Goal: Task Accomplishment & Management: Complete application form

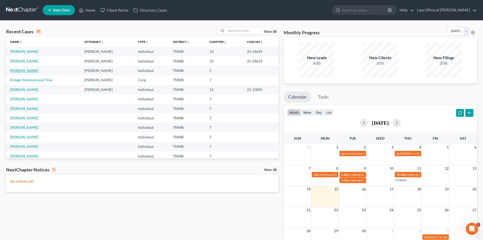
click at [13, 70] on link "[PERSON_NAME]" at bounding box center [24, 70] width 28 height 4
select select "1"
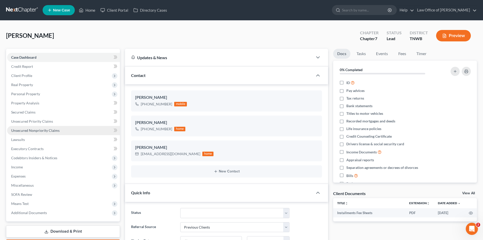
click at [51, 130] on span "Unsecured Nonpriority Claims" at bounding box center [35, 130] width 48 height 4
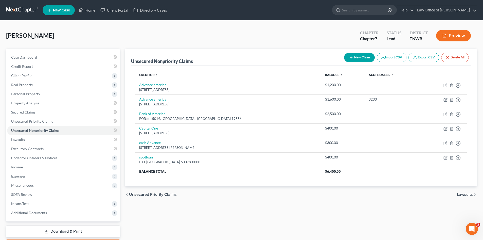
click at [350, 56] on icon "button" at bounding box center [351, 57] width 4 height 4
select select "0"
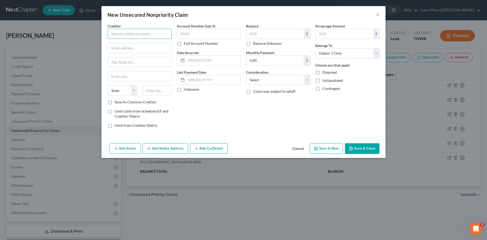
click at [139, 33] on input "text" at bounding box center [140, 34] width 64 height 10
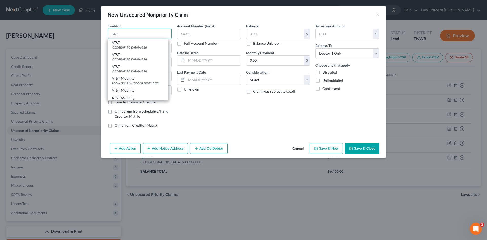
click at [130, 33] on input "AT&" at bounding box center [140, 34] width 64 height 10
type input "AT&T"
click at [129, 43] on div "AT&T" at bounding box center [138, 42] width 53 height 5
type input "PO Box 536216"
type input "[GEOGRAPHIC_DATA]"
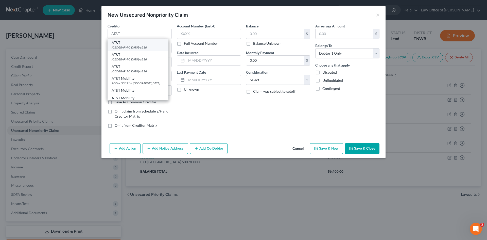
select select "10"
type input "30353-6216"
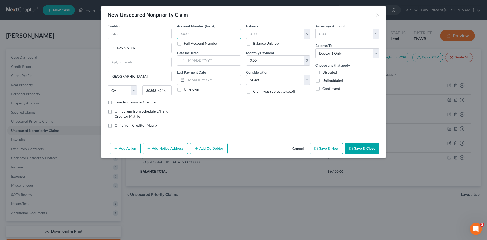
click at [195, 38] on input "text" at bounding box center [209, 34] width 64 height 10
type input "1688"
click at [282, 36] on input "text" at bounding box center [275, 34] width 58 height 10
type input "246.00"
click at [361, 149] on button "Save & Close" at bounding box center [362, 148] width 34 height 11
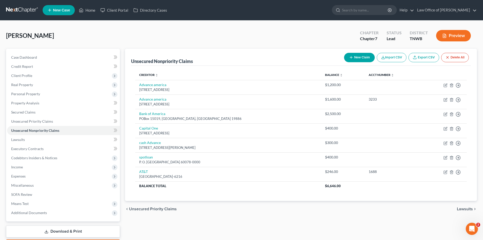
click at [362, 55] on button "New Claim" at bounding box center [359, 57] width 31 height 9
select select "0"
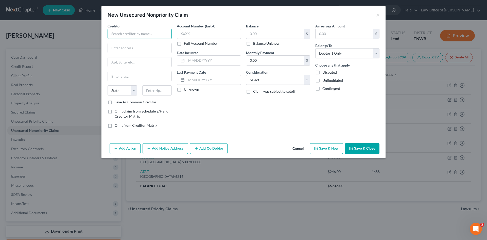
click at [116, 36] on input "text" at bounding box center [140, 34] width 64 height 10
click at [133, 36] on input "giftcards" at bounding box center [140, 34] width 64 height 10
type input "g"
type input "shop giftcards com"
click at [123, 47] on input "text" at bounding box center [140, 48] width 64 height 10
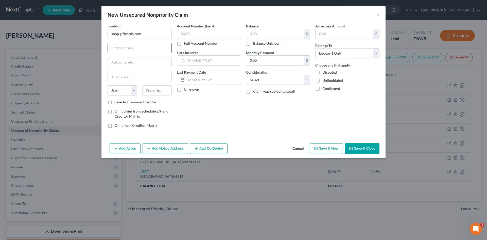
paste input "[STREET_ADDRESS]"
type input "[STREET_ADDRESS]"
click at [155, 91] on input "text" at bounding box center [157, 90] width 30 height 10
paste input "94588"
type input "94588"
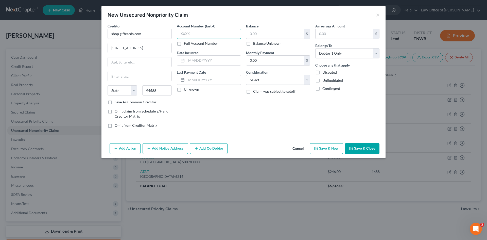
type input "Pleasanton"
select select "4"
click at [219, 30] on input "text" at bounding box center [209, 34] width 64 height 10
type input "1390"
click at [248, 31] on input "text" at bounding box center [275, 34] width 58 height 10
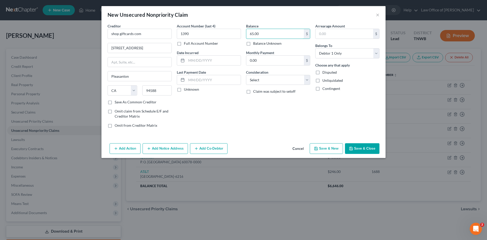
type input "65.00"
click at [115, 104] on label "Save As Common Creditor" at bounding box center [136, 101] width 42 height 5
click at [117, 103] on input "Save As Common Creditor" at bounding box center [118, 100] width 3 height 3
click at [358, 147] on button "Save & Close" at bounding box center [362, 148] width 34 height 11
checkbox input "false"
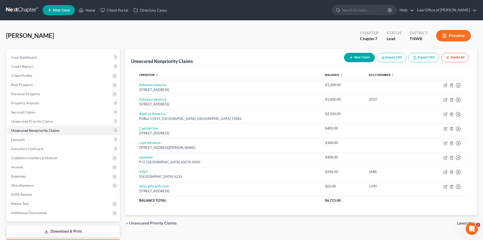
click at [362, 58] on button "New Claim" at bounding box center [359, 57] width 31 height 9
select select "0"
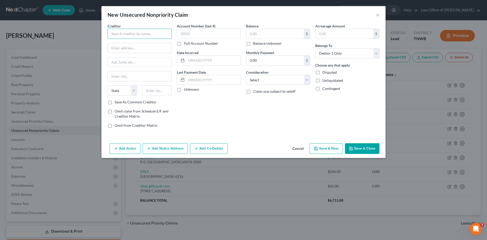
click at [148, 33] on input "text" at bounding box center [140, 34] width 64 height 10
type input "BHN"
click at [300, 148] on button "Cancel" at bounding box center [297, 149] width 19 height 10
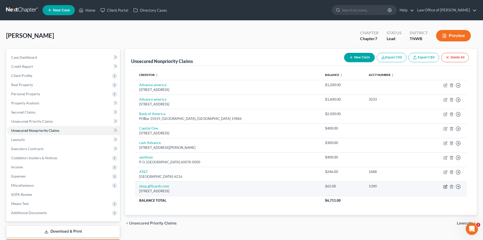
click at [447, 186] on icon "button" at bounding box center [446, 186] width 4 height 4
select select "4"
select select "0"
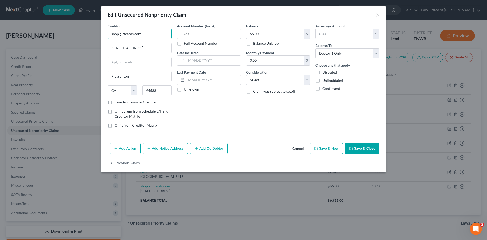
click at [119, 35] on input "shop giftcards com" at bounding box center [140, 34] width 64 height 10
drag, startPoint x: 141, startPoint y: 35, endPoint x: 86, endPoint y: 33, distance: 54.8
click at [86, 33] on div "Edit Unsecured Nonpriority Claim × Creditor * Bla giftcards com [STREET_ADDRESS…" at bounding box center [243, 120] width 487 height 240
type input "Black Hawk Network [DOMAIN_NAME]"
drag, startPoint x: 193, startPoint y: 33, endPoint x: 172, endPoint y: 36, distance: 20.8
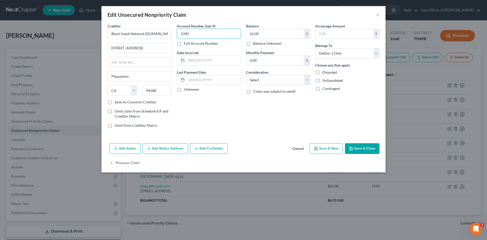
click at [172, 36] on div "Creditor * Black Hawk Network [DOMAIN_NAME] [STREET_ADDRESS][GEOGRAPHIC_DATA][U…" at bounding box center [243, 77] width 277 height 109
type input "2892"
click at [270, 34] on input "65.00" at bounding box center [275, 34] width 58 height 10
type input "230.00"
click at [359, 149] on button "Save & Close" at bounding box center [362, 148] width 34 height 11
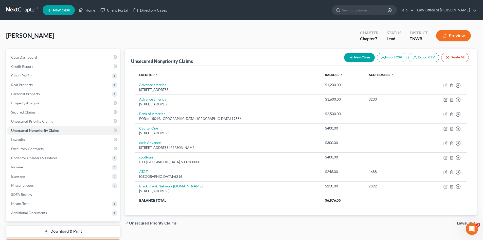
click at [361, 57] on button "New Claim" at bounding box center [359, 57] width 31 height 9
select select "0"
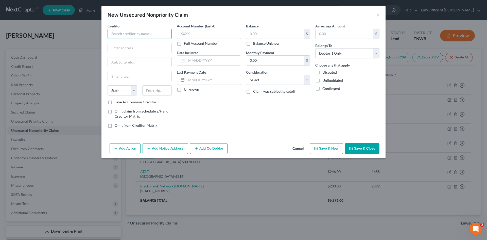
click at [125, 34] on input "text" at bounding box center [140, 34] width 64 height 10
type input "[PERSON_NAME] Family Dental"
click at [124, 47] on input "text" at bounding box center [140, 48] width 64 height 10
paste input "[STREET_ADDRESS][PERSON_NAME]"
type input "[STREET_ADDRESS][PERSON_NAME]"
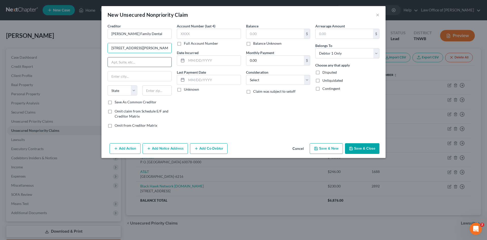
click at [119, 64] on input "text" at bounding box center [140, 62] width 64 height 10
type input "103"
click at [153, 89] on input "text" at bounding box center [157, 90] width 30 height 10
type input "38134"
type input "[GEOGRAPHIC_DATA]"
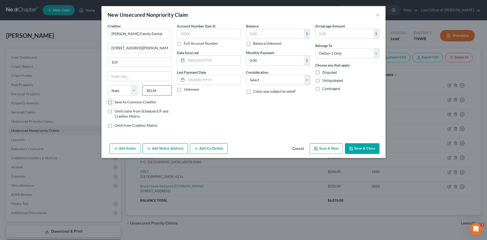
select select "44"
drag, startPoint x: 132, startPoint y: 76, endPoint x: 91, endPoint y: 79, distance: 41.4
click at [91, 79] on div "New Unsecured Nonpriority Claim × Creditor * [PERSON_NAME] Family Dental 6630 S…" at bounding box center [243, 120] width 487 height 240
type input "[PERSON_NAME]"
click at [200, 32] on input "text" at bounding box center [209, 34] width 64 height 10
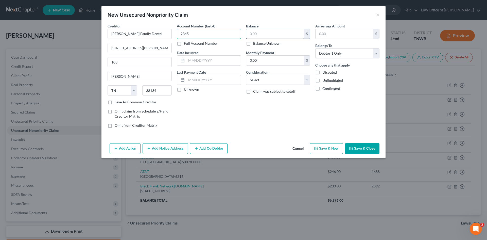
type input "2345"
click at [262, 31] on input "text" at bounding box center [275, 34] width 58 height 10
type input "328.00"
click at [115, 102] on label "Save As Common Creditor" at bounding box center [136, 101] width 42 height 5
click at [117, 102] on input "Save As Common Creditor" at bounding box center [118, 100] width 3 height 3
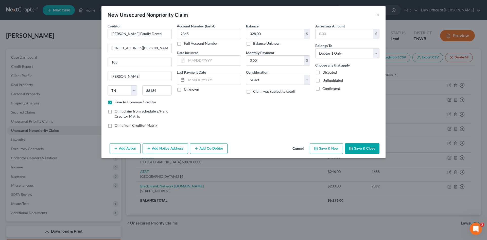
click at [323, 146] on button "Save & New" at bounding box center [326, 148] width 33 height 11
checkbox input "false"
select select "0"
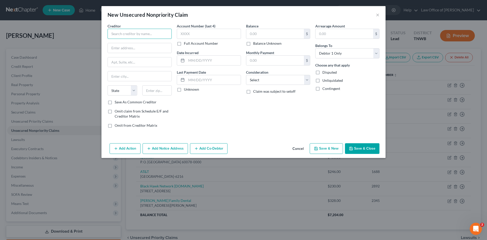
click at [127, 34] on input "text" at bounding box center [140, 34] width 64 height 10
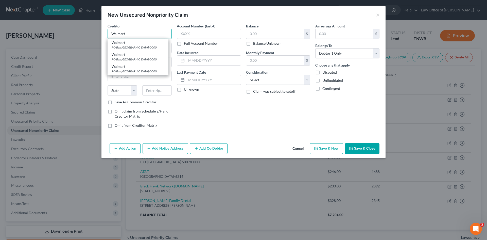
type input "Walmart"
click at [135, 49] on div "PO Box [GEOGRAPHIC_DATA]-0000" at bounding box center [138, 47] width 53 height 4
type input "PO Box 530927"
type input "[GEOGRAPHIC_DATA]"
select select "10"
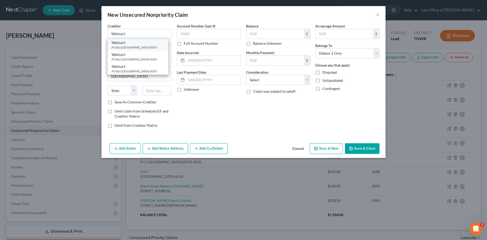
type input "30353-0000"
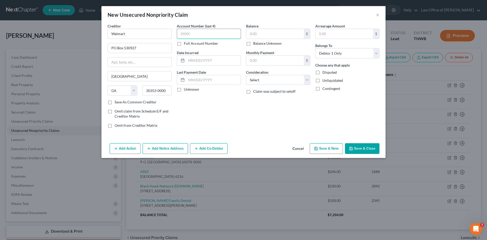
click at [188, 35] on input "text" at bounding box center [209, 34] width 64 height 10
type input "1697"
click at [264, 32] on input "text" at bounding box center [275, 34] width 58 height 10
type input "198.00"
click at [322, 147] on button "Save & New" at bounding box center [326, 148] width 33 height 11
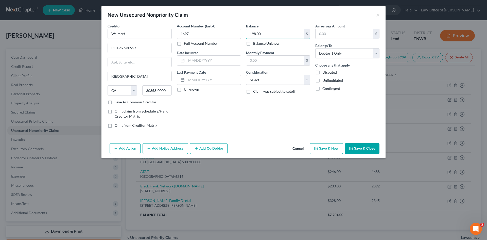
select select "0"
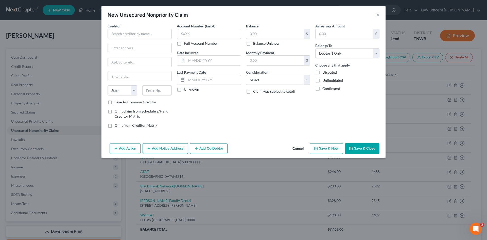
click at [376, 15] on button "×" at bounding box center [378, 15] width 4 height 6
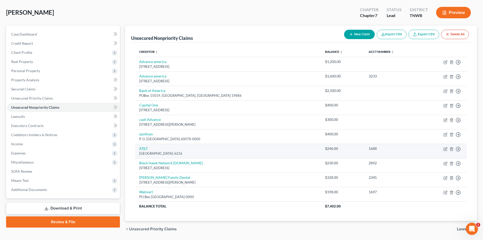
scroll to position [40, 0]
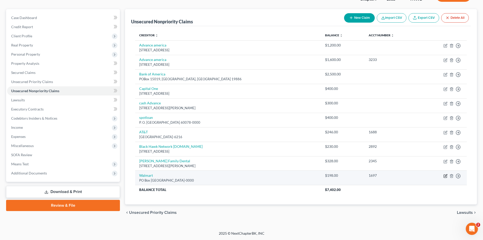
click at [445, 174] on icon "button" at bounding box center [446, 176] width 4 height 4
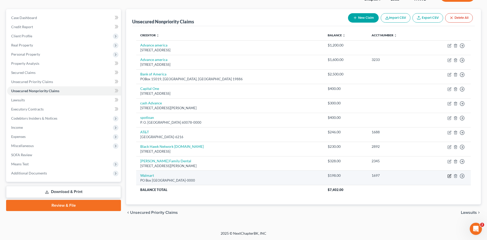
select select "10"
select select "0"
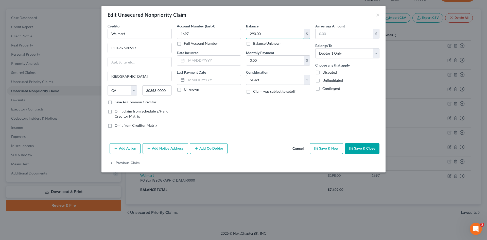
type input "290.00"
click at [324, 148] on button "Save & New" at bounding box center [326, 148] width 33 height 11
select select "0"
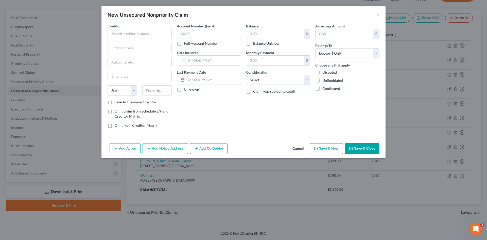
type input "0"
click at [166, 34] on input "text" at bounding box center [140, 34] width 64 height 10
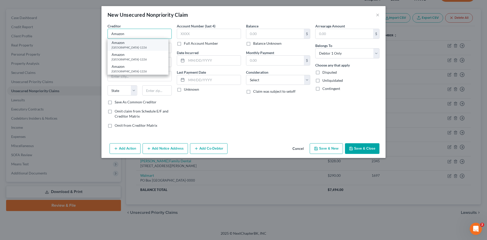
type input "Amazon"
click at [152, 47] on div "[GEOGRAPHIC_DATA]-1226" at bounding box center [138, 47] width 53 height 4
type input "PO Box 81226"
type input "[GEOGRAPHIC_DATA]"
select select "50"
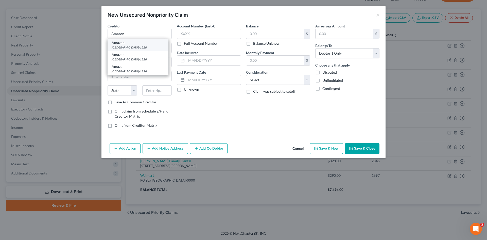
type input "98108-1226"
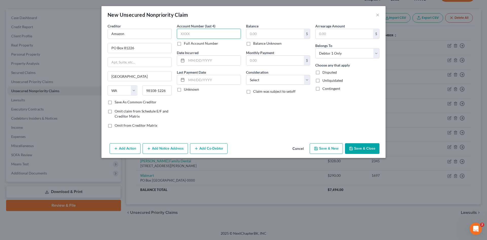
click at [194, 32] on input "text" at bounding box center [209, 34] width 64 height 10
type input "5413"
click at [258, 36] on input "text" at bounding box center [275, 34] width 58 height 10
type input "115.00"
click at [328, 149] on button "Save & New" at bounding box center [326, 148] width 33 height 11
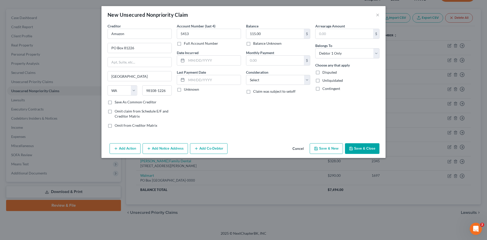
select select "0"
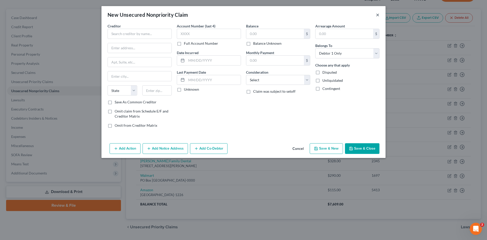
click at [378, 16] on button "×" at bounding box center [378, 15] width 4 height 6
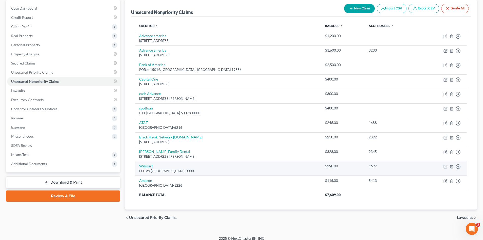
scroll to position [54, 0]
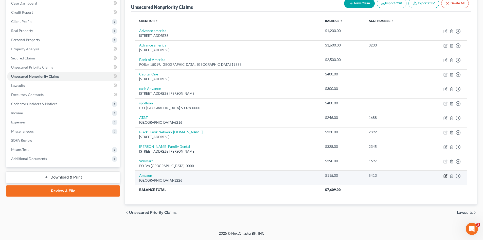
click at [446, 175] on icon "button" at bounding box center [446, 175] width 2 height 2
select select "50"
select select "0"
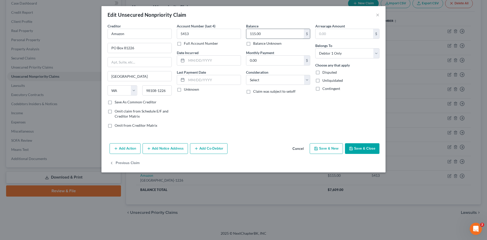
click at [255, 34] on input "115.00" at bounding box center [275, 34] width 58 height 10
click at [256, 34] on input "115.00" at bounding box center [275, 34] width 58 height 10
type input "157.00"
click at [363, 147] on button "Save & Close" at bounding box center [362, 148] width 34 height 11
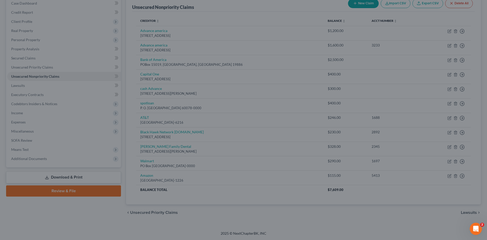
type input "0"
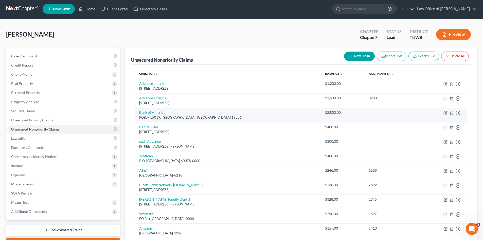
scroll to position [0, 0]
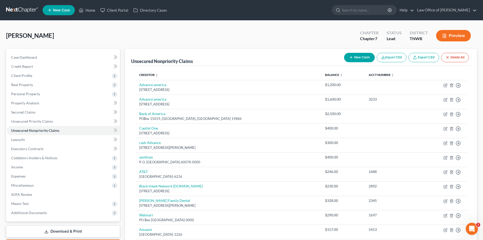
click at [353, 59] on button "New Claim" at bounding box center [359, 57] width 31 height 9
select select "0"
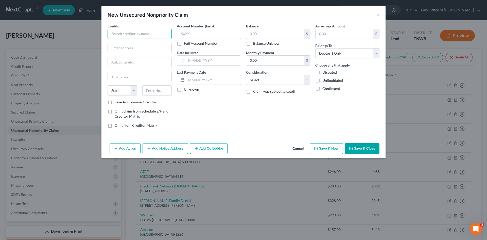
click at [124, 30] on input "text" at bounding box center [140, 34] width 64 height 10
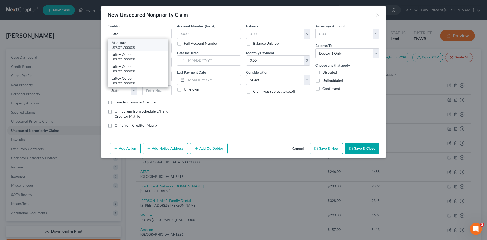
click at [126, 44] on div "Afterpay" at bounding box center [138, 42] width 53 height 5
type input "Afterpay"
type input "1955 [GEOGRAPHIC_DATA]"
type input "204"
type input "[GEOGRAPHIC_DATA]"
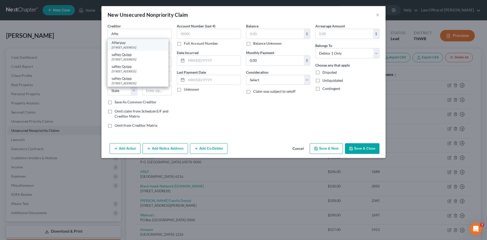
select select "4"
type input "94612"
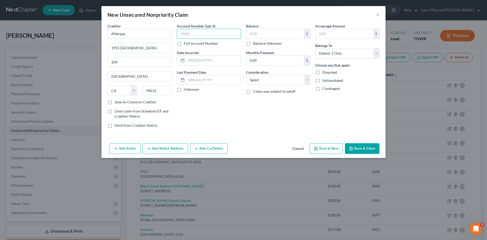
click at [187, 36] on input "text" at bounding box center [209, 34] width 64 height 10
click at [273, 37] on input "text" at bounding box center [275, 34] width 58 height 10
type input "340.00"
click at [359, 148] on button "Save & Close" at bounding box center [362, 148] width 34 height 11
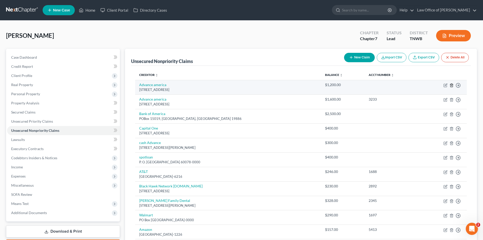
click at [451, 85] on icon "button" at bounding box center [452, 85] width 4 height 4
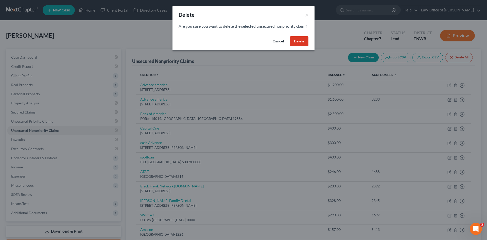
click at [298, 45] on button "Delete" at bounding box center [299, 41] width 19 height 10
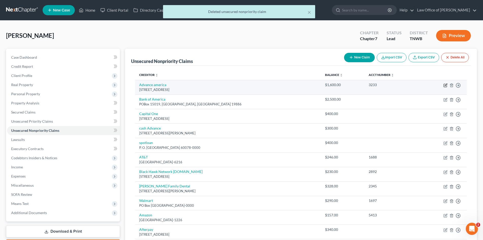
click at [446, 85] on icon "button" at bounding box center [446, 84] width 2 height 2
select select "44"
select select "10"
select select "0"
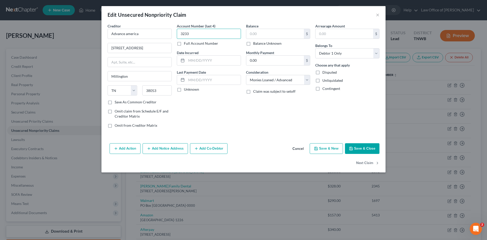
type input "3233"
click at [268, 31] on input "text" at bounding box center [275, 34] width 58 height 10
type input "3,800.00"
drag, startPoint x: 205, startPoint y: 36, endPoint x: 137, endPoint y: 32, distance: 68.1
click at [137, 32] on div "Creditor * Advance america [GEOGRAPHIC_DATA] [US_STATE] AK AR AZ [GEOGRAPHIC_DA…" at bounding box center [243, 77] width 277 height 109
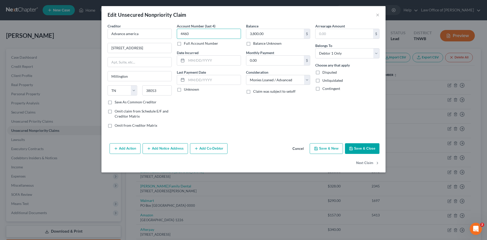
type input "4460"
click at [361, 146] on button "Save & Close" at bounding box center [362, 148] width 34 height 11
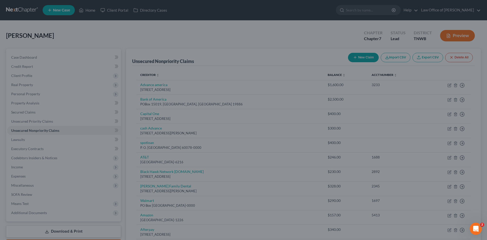
type input "0"
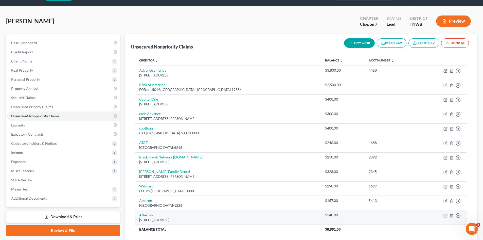
scroll to position [3, 0]
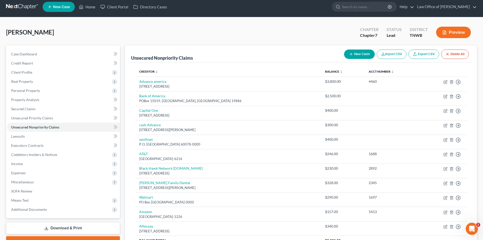
click at [363, 56] on button "New Claim" at bounding box center [359, 53] width 31 height 9
select select "0"
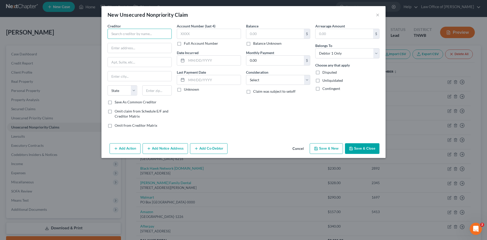
click at [120, 34] on input "text" at bounding box center [140, 34] width 64 height 10
type input "[GEOGRAPHIC_DATA]"
click at [192, 34] on input "text" at bounding box center [209, 34] width 64 height 10
type input "9677"
click at [258, 38] on input "text" at bounding box center [275, 34] width 58 height 10
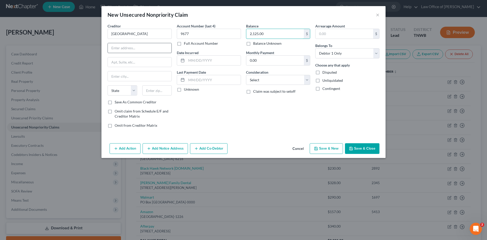
type input "2,125.00"
click at [147, 47] on input "text" at bounding box center [140, 48] width 64 height 10
type input "PO Box"
click at [146, 36] on input "[GEOGRAPHIC_DATA]" at bounding box center [140, 34] width 64 height 10
type input "Mission Lane LLC"
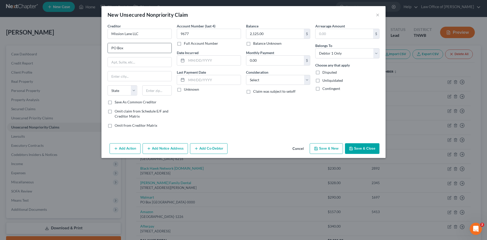
click at [146, 48] on input "PO Box" at bounding box center [140, 48] width 64 height 10
type input "PO Box 105286"
click at [163, 88] on input "text" at bounding box center [157, 90] width 30 height 10
type input "30348"
type input "[GEOGRAPHIC_DATA]"
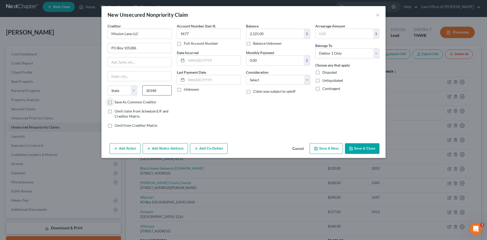
select select "10"
click at [115, 101] on label "Save As Common Creditor" at bounding box center [136, 101] width 42 height 5
click at [117, 101] on input "Save As Common Creditor" at bounding box center [118, 100] width 3 height 3
click at [359, 148] on button "Save & Close" at bounding box center [362, 148] width 34 height 11
checkbox input "false"
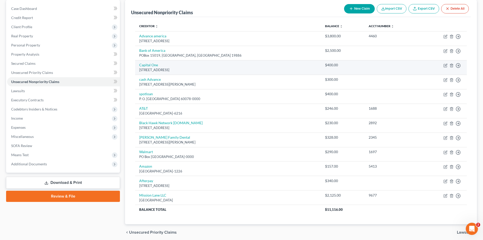
scroll to position [18, 0]
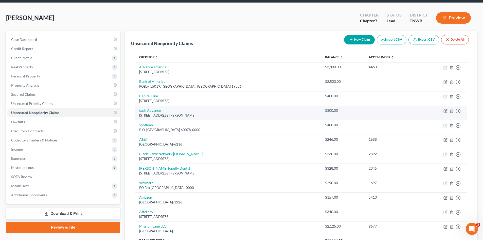
click at [447, 113] on td "Move to D Move to E Move to G Move to Notice Only" at bounding box center [444, 113] width 46 height 14
click at [444, 111] on icon "button" at bounding box center [446, 111] width 4 height 4
select select "44"
select select "10"
select select "0"
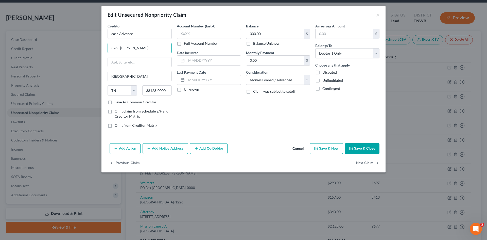
drag, startPoint x: 149, startPoint y: 48, endPoint x: 54, endPoint y: 43, distance: 94.7
click at [52, 44] on div "Edit Unsecured Nonpriority Claim × Creditor * cash Advance 3265 [GEOGRAPHIC_DAT…" at bounding box center [243, 120] width 487 height 240
paste input "[STREET_ADDRESS][PERSON_NAME]"
type input "[STREET_ADDRESS][PERSON_NAME]"
click at [129, 61] on input "text" at bounding box center [140, 62] width 64 height 10
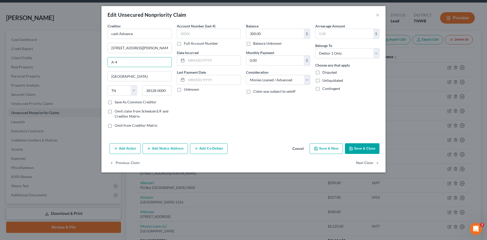
type input "A-4"
drag, startPoint x: 167, startPoint y: 90, endPoint x: 131, endPoint y: 91, distance: 35.5
click at [130, 92] on div "State [US_STATE] AK AR AZ CA CO CT DE DC [GEOGRAPHIC_DATA] [GEOGRAPHIC_DATA] GU…" at bounding box center [139, 92] width 69 height 14
paste input "89120"
type input "89120"
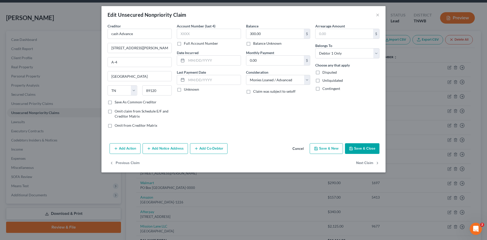
drag, startPoint x: 110, startPoint y: 101, endPoint x: 123, endPoint y: 102, distance: 13.1
click at [115, 101] on label "Save As Common Creditor" at bounding box center [136, 101] width 42 height 5
click at [117, 101] on input "Save As Common Creditor" at bounding box center [118, 100] width 3 height 3
checkbox input "true"
type input "[GEOGRAPHIC_DATA]"
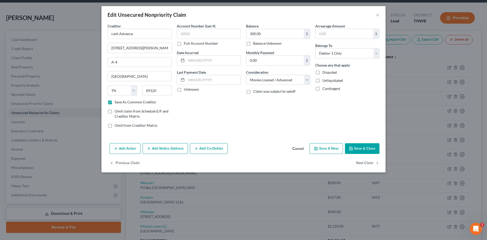
select select "31"
click at [112, 33] on input "cash Advance" at bounding box center [140, 34] width 64 height 10
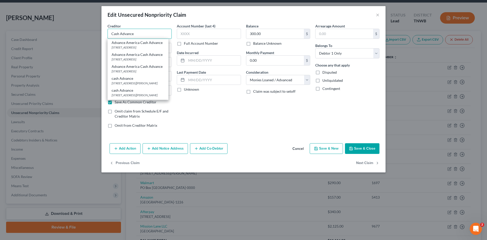
type input "Cash Advance"
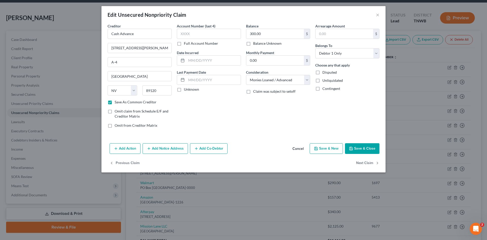
click at [362, 146] on button "Save & Close" at bounding box center [362, 148] width 34 height 11
checkbox input "false"
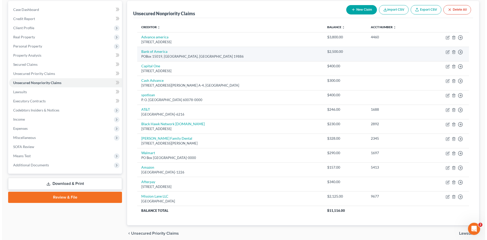
scroll to position [0, 0]
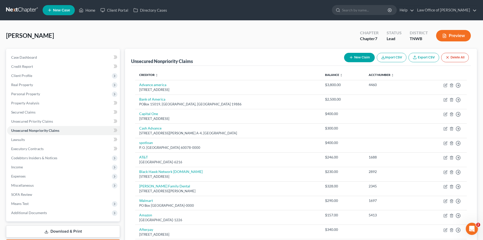
click at [355, 55] on button "New Claim" at bounding box center [359, 57] width 31 height 9
select select "0"
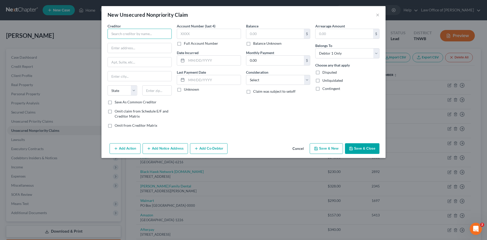
click at [139, 34] on input "text" at bounding box center [140, 34] width 64 height 10
type input "Borrow"
drag, startPoint x: 134, startPoint y: 39, endPoint x: 86, endPoint y: 41, distance: 47.4
click at [84, 44] on div "New Unsecured Nonpriority Claim × Creditor * Borrow State [US_STATE] AK AR [GEO…" at bounding box center [243, 120] width 487 height 240
click at [378, 15] on button "×" at bounding box center [378, 15] width 4 height 6
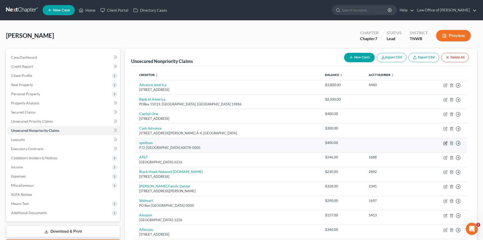
click at [445, 144] on icon "button" at bounding box center [446, 142] width 2 height 2
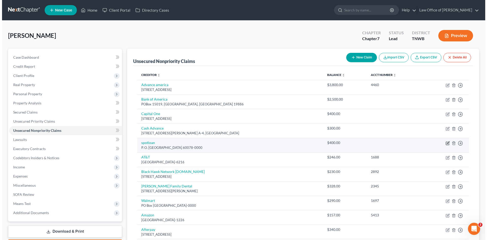
select select "14"
select select "0"
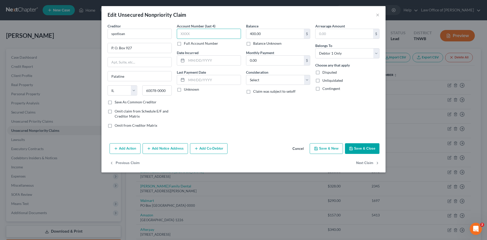
click at [194, 36] on input "text" at bounding box center [209, 34] width 64 height 10
type input "2707"
click at [361, 148] on button "Save & Close" at bounding box center [362, 148] width 34 height 11
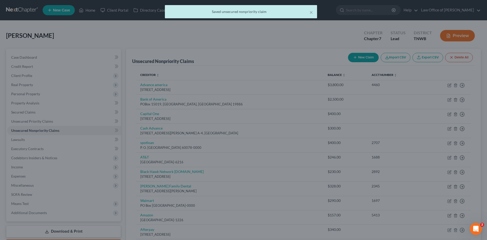
type input "0"
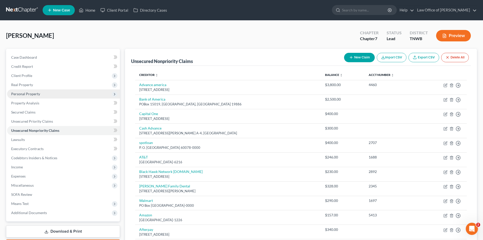
click at [115, 94] on icon at bounding box center [115, 94] width 4 height 4
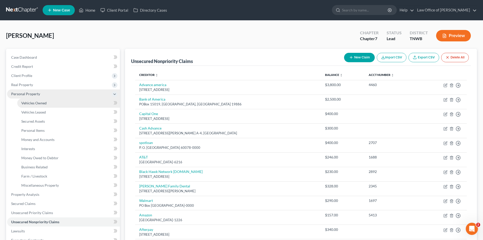
click at [30, 103] on span "Vehicles Owned" at bounding box center [33, 103] width 25 height 4
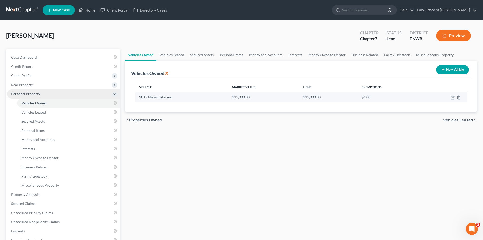
click at [456, 96] on td at bounding box center [444, 97] width 46 height 10
click at [453, 98] on icon "button" at bounding box center [453, 97] width 2 height 2
select select "0"
select select "7"
select select "2"
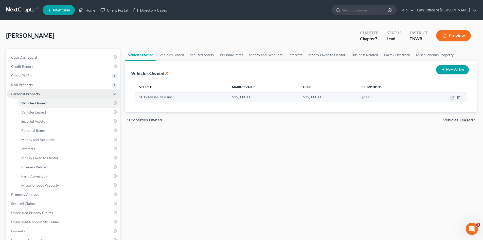
select select "0"
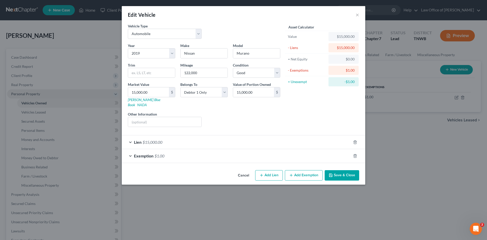
click at [299, 170] on button "Add Exemption" at bounding box center [304, 175] width 38 height 11
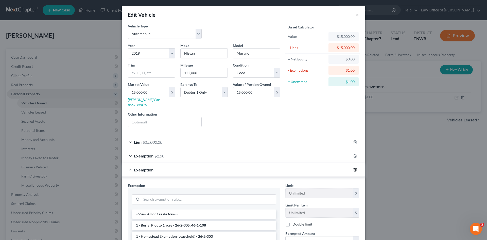
click at [355, 169] on line "button" at bounding box center [355, 169] width 0 height 1
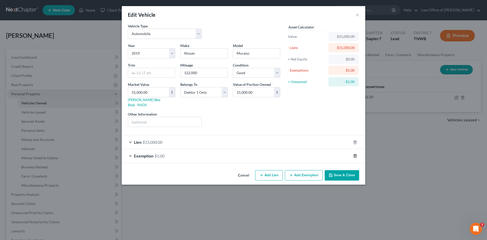
click at [355, 155] on line "button" at bounding box center [355, 155] width 0 height 1
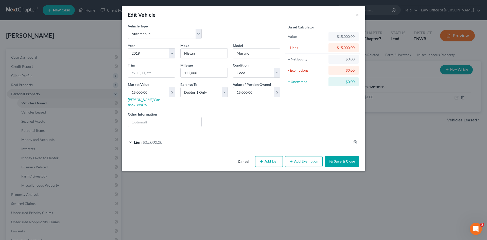
click at [304, 157] on button "Add Exemption" at bounding box center [304, 161] width 38 height 11
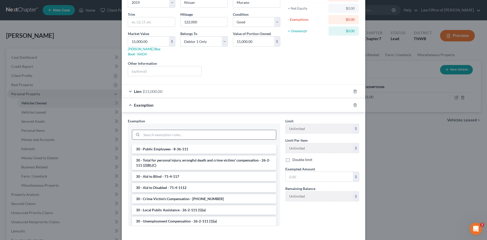
scroll to position [254, 0]
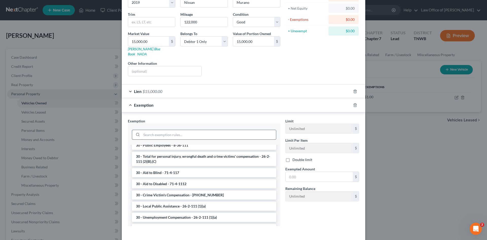
click at [158, 130] on input "search" at bounding box center [209, 135] width 134 height 10
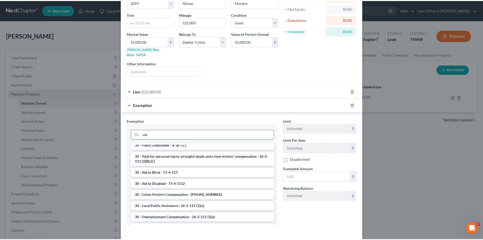
scroll to position [43, 0]
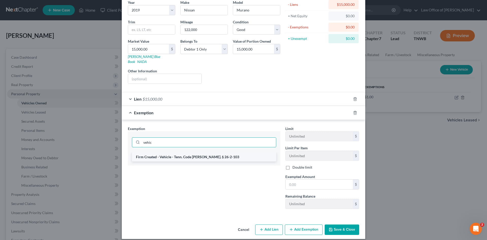
type input "vehic"
click at [216, 152] on li "Firm Created - Vehicle - Tenn. Code [PERSON_NAME]. § 26-2-103" at bounding box center [204, 156] width 144 height 9
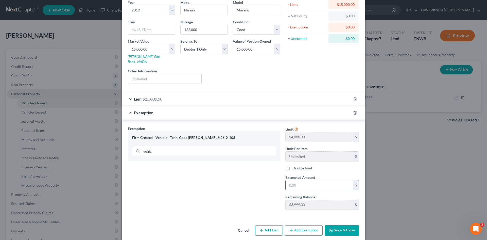
click at [291, 183] on input "text" at bounding box center [319, 185] width 67 height 10
type input "4,000.00"
click at [346, 225] on button "Save & Close" at bounding box center [342, 230] width 34 height 11
